Goal: Find specific page/section: Find specific page/section

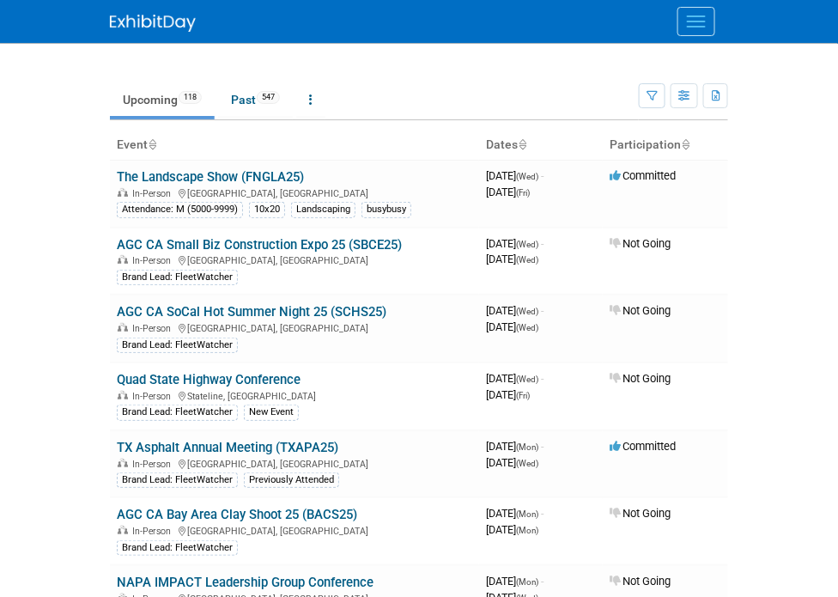
click at [411, 71] on td "Upcoming 118 Past 547 All Events 665 Past and Upcoming Grouped Annually Events …" at bounding box center [374, 92] width 529 height 56
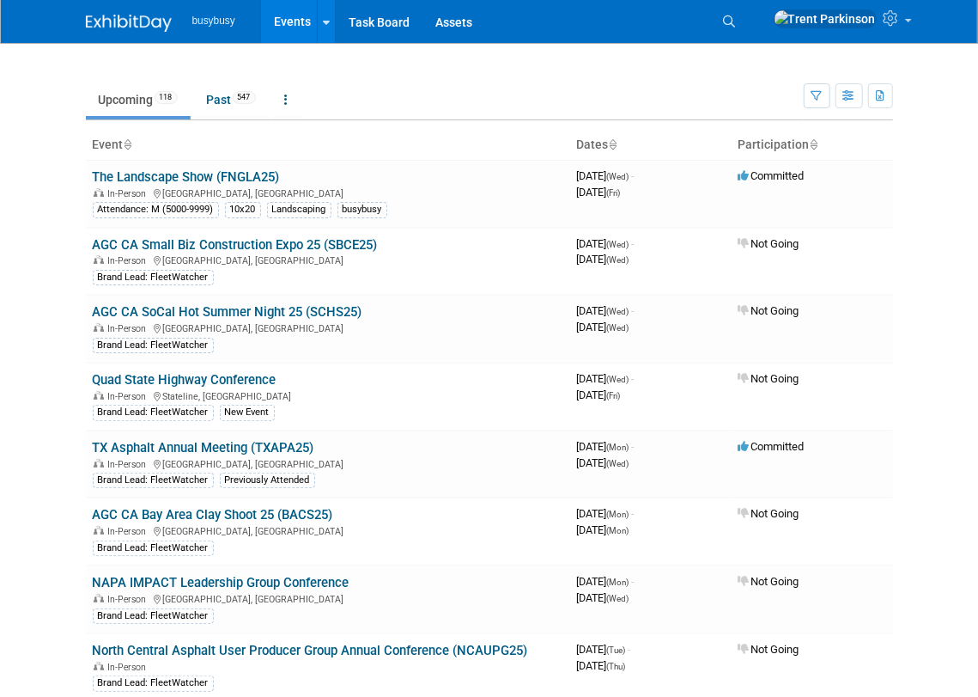
click at [913, 61] on body "busybusy Events Recently Viewed Events: The International Surface Event (TISE25…" at bounding box center [489, 348] width 978 height 697
click at [736, 21] on icon at bounding box center [730, 21] width 12 height 12
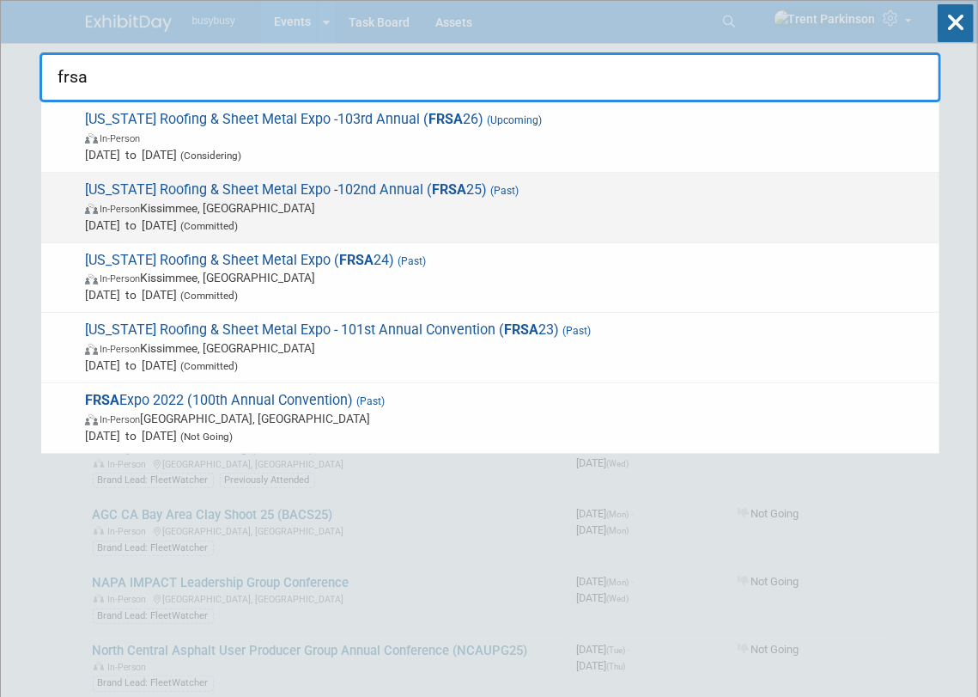
type input "frsa"
click at [421, 202] on span "In-Person Kissimmee, FL" at bounding box center [508, 207] width 846 height 17
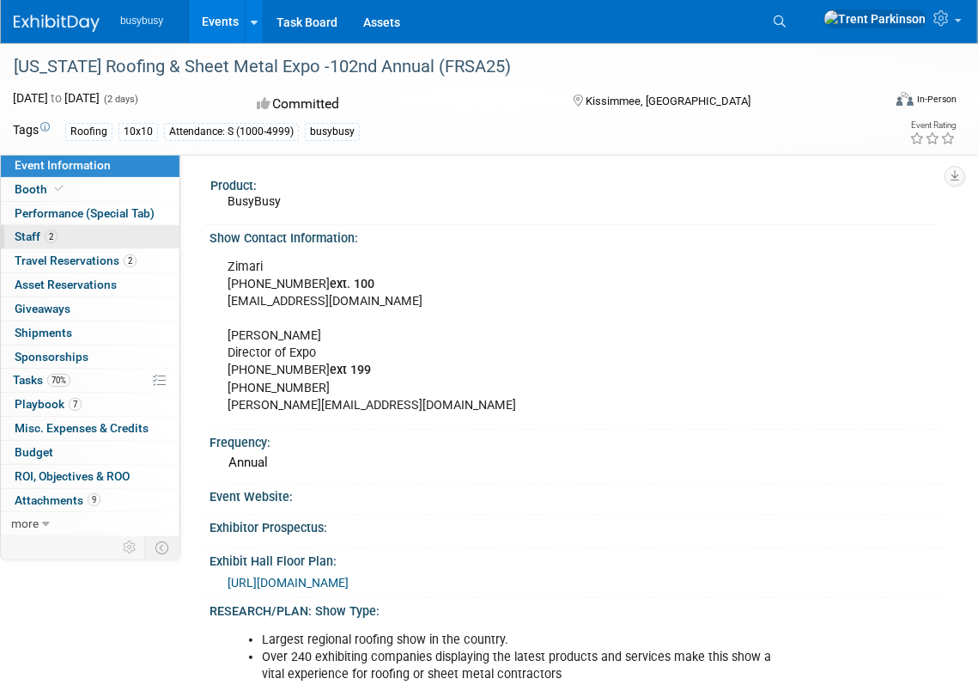
click at [64, 240] on link "2 Staff 2" at bounding box center [90, 236] width 179 height 23
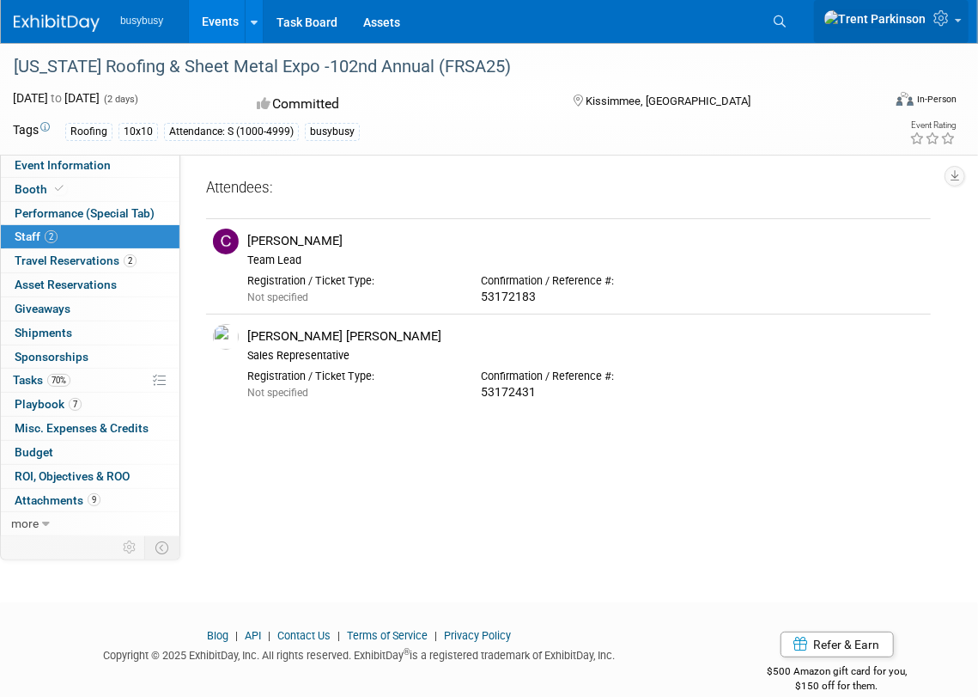
click at [958, 26] on link at bounding box center [891, 21] width 155 height 43
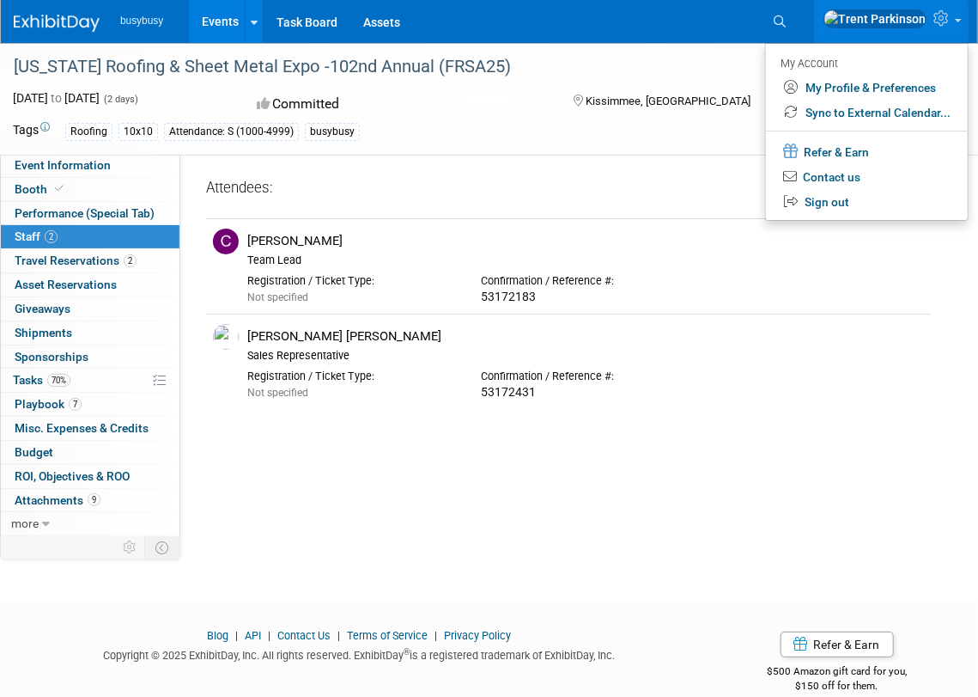
scroll to position [2, 0]
click at [133, 541] on icon at bounding box center [129, 547] width 13 height 13
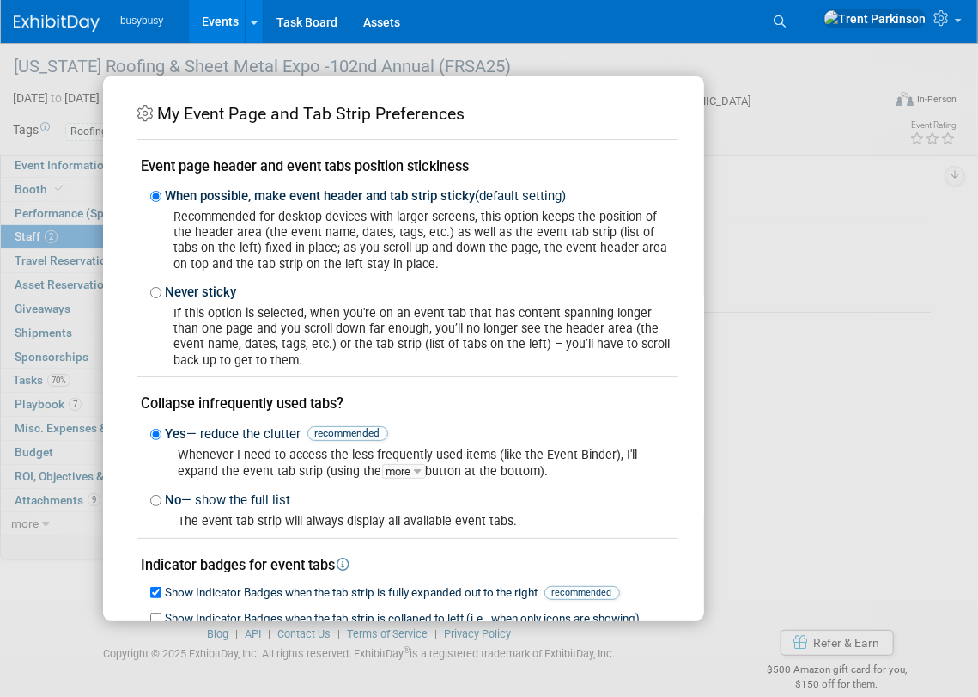
click at [92, 58] on div "My Event Page and Tab Strip Preferences Event page header and event tabs positi…" at bounding box center [489, 348] width 978 height 697
click at [770, 103] on div "My Event Page and Tab Strip Preferences Event page header and event tabs positi…" at bounding box center [489, 348] width 773 height 544
click at [779, 382] on div "My Event Page and Tab Strip Preferences Event page header and event tabs positi…" at bounding box center [489, 348] width 773 height 544
